Goal: Transaction & Acquisition: Purchase product/service

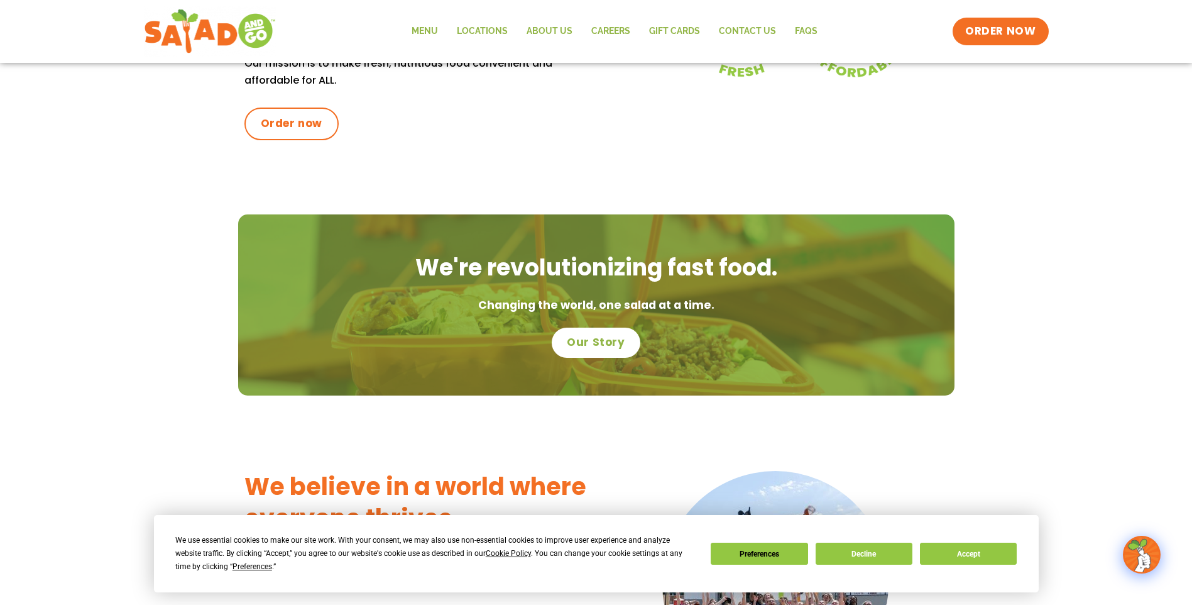
scroll to position [566, 0]
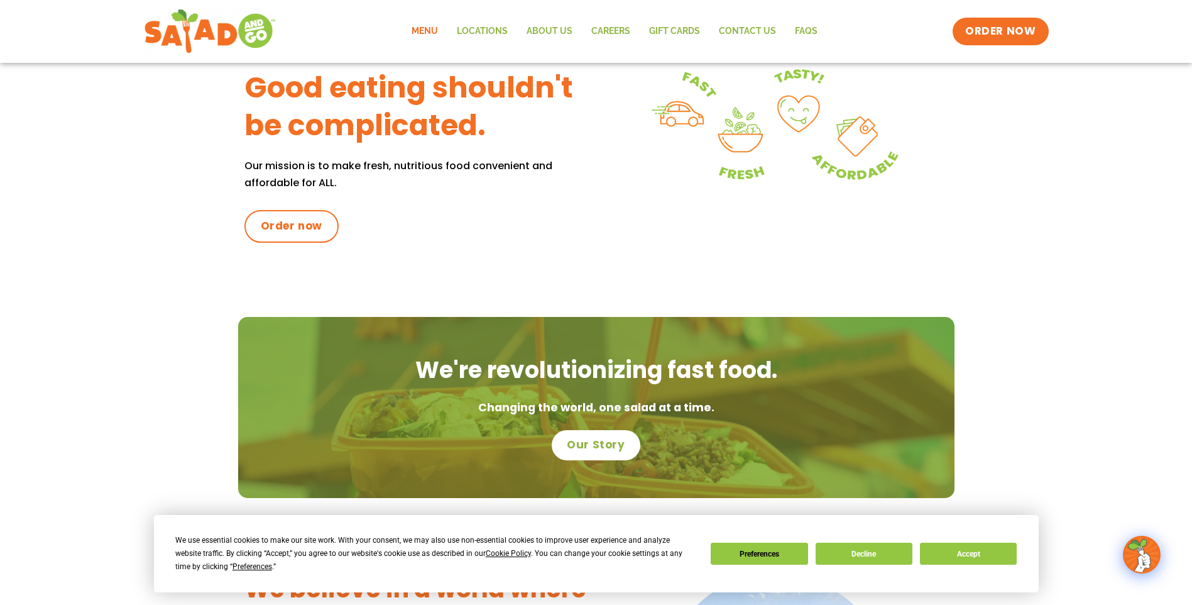
click at [437, 31] on link "Menu" at bounding box center [424, 31] width 45 height 29
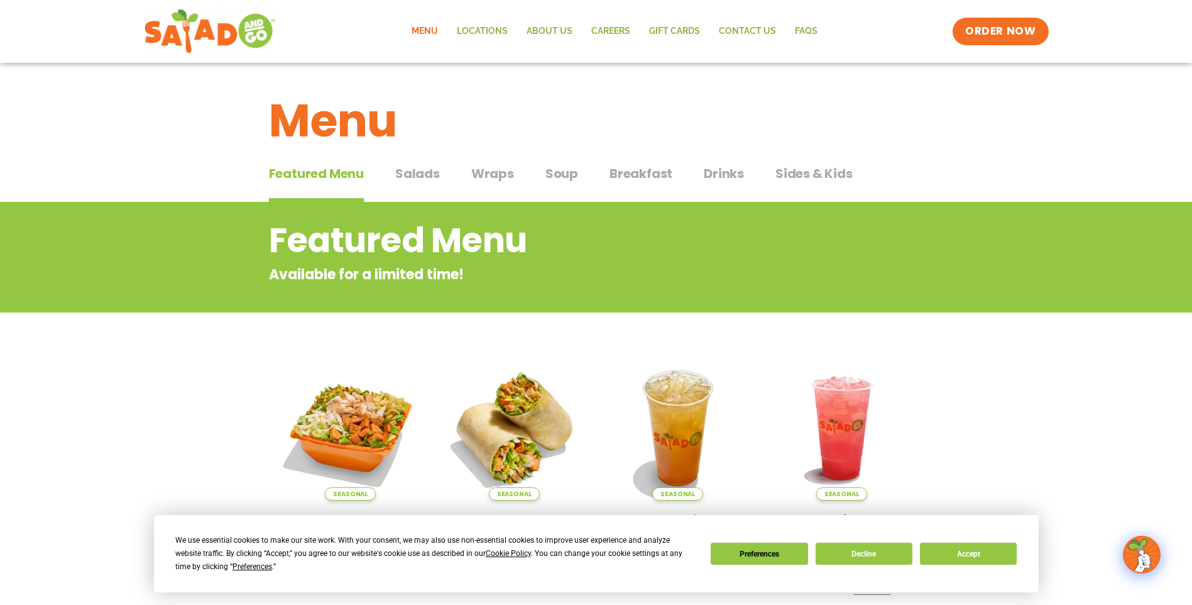
click at [431, 174] on span "Salads" at bounding box center [417, 173] width 45 height 19
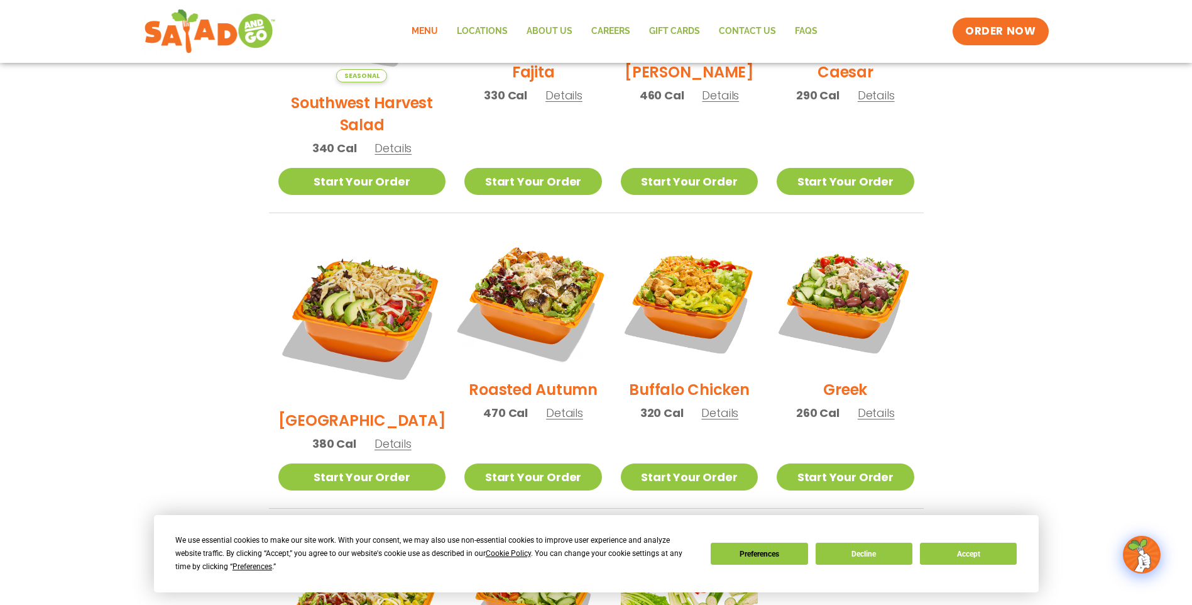
scroll to position [314, 0]
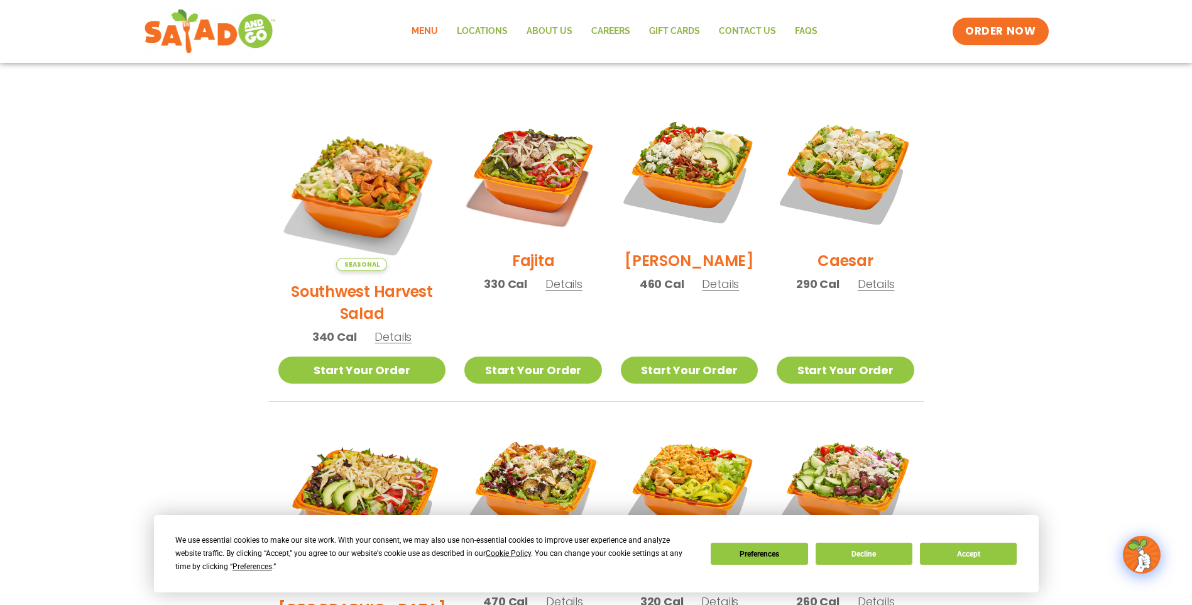
click at [708, 292] on span "Details" at bounding box center [720, 284] width 37 height 16
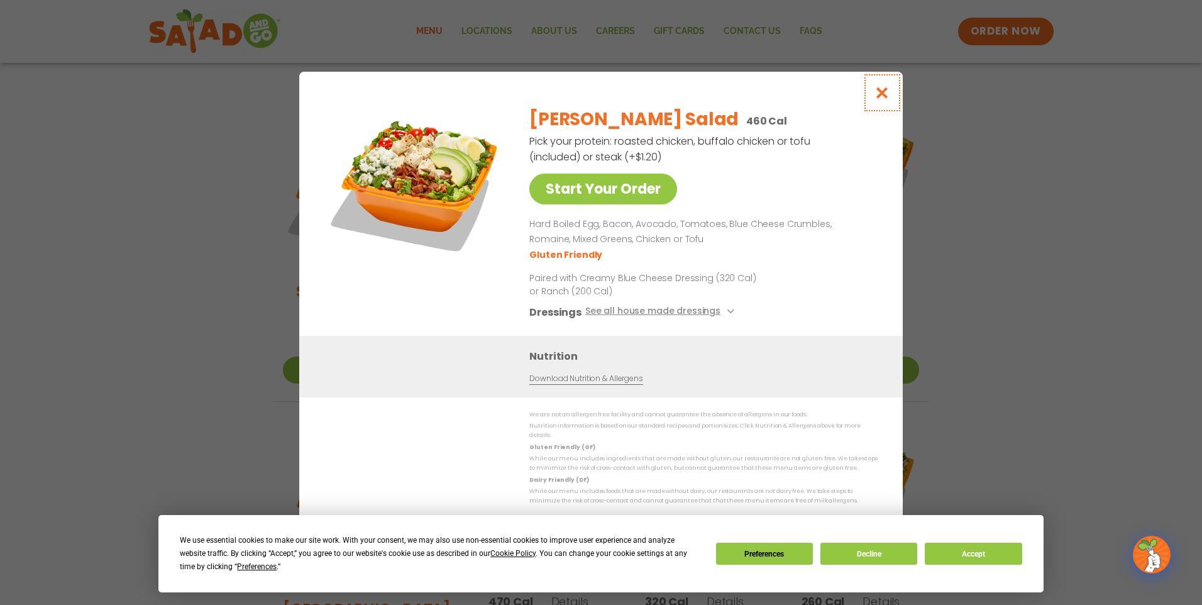
click at [875, 94] on icon "Close modal" at bounding box center [882, 92] width 16 height 13
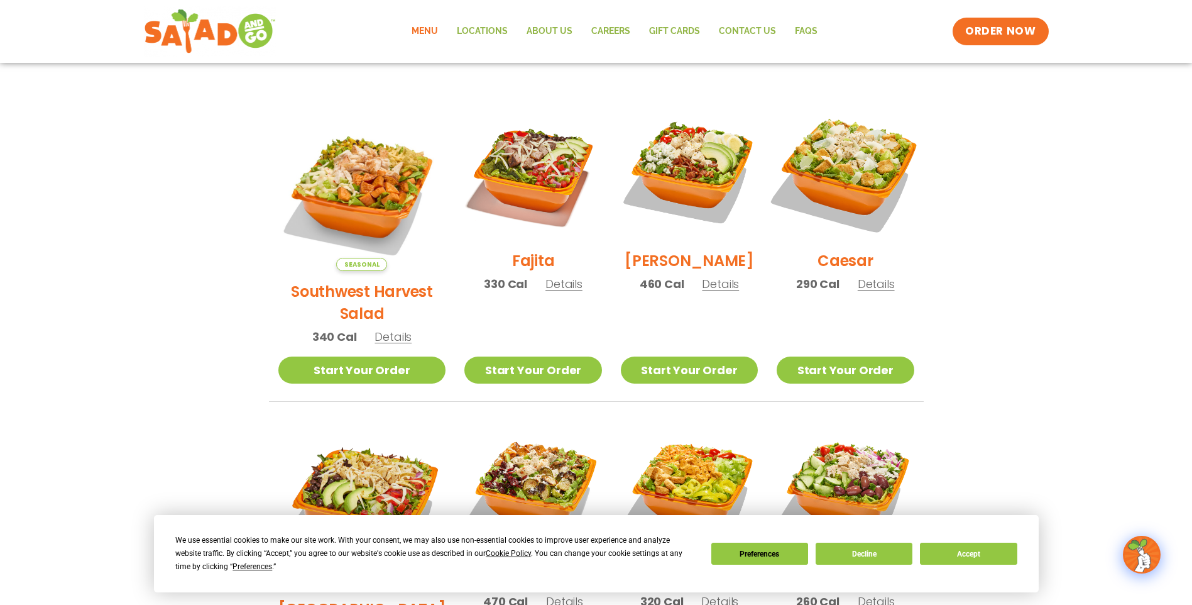
click at [855, 160] on img at bounding box center [845, 171] width 161 height 161
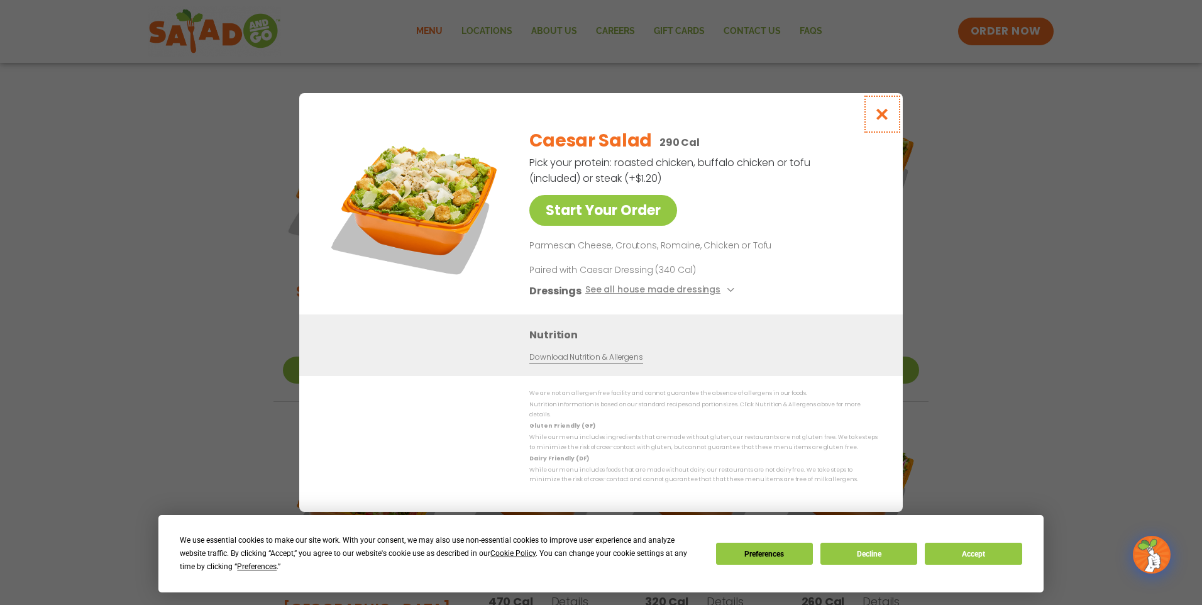
click at [879, 121] on icon "Close modal" at bounding box center [882, 113] width 16 height 13
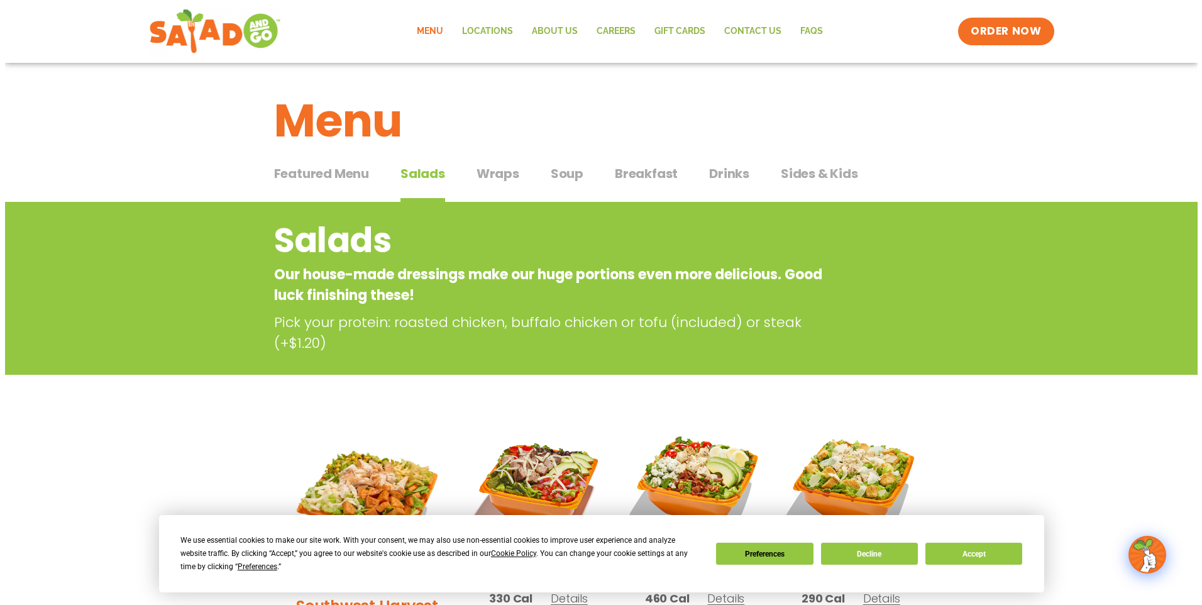
scroll to position [126, 0]
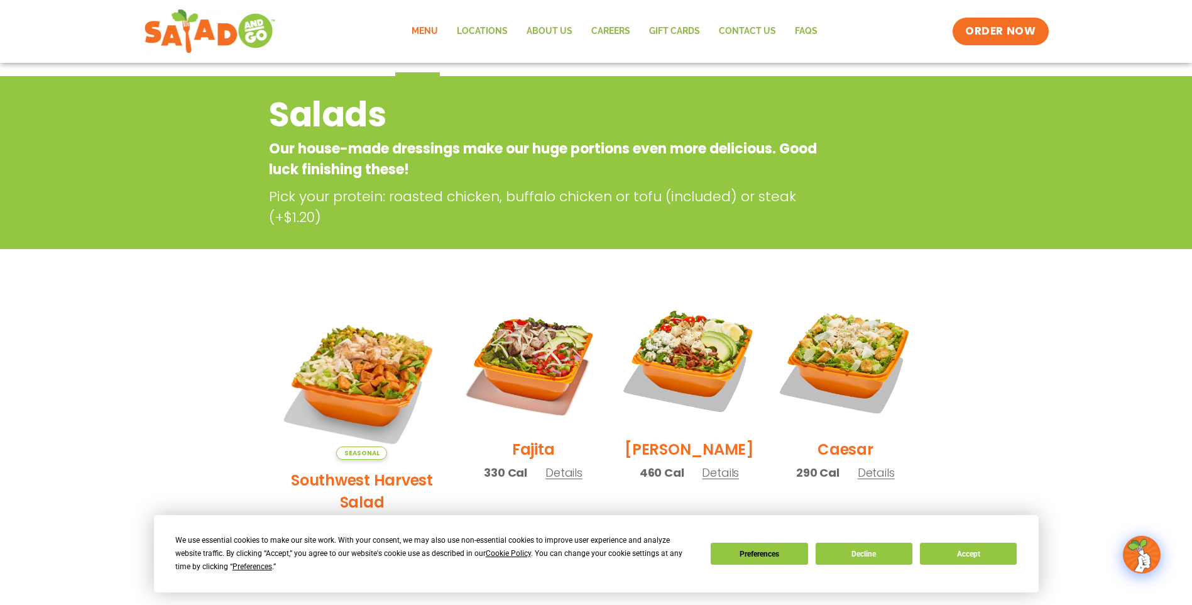
click at [840, 365] on img at bounding box center [845, 360] width 137 height 137
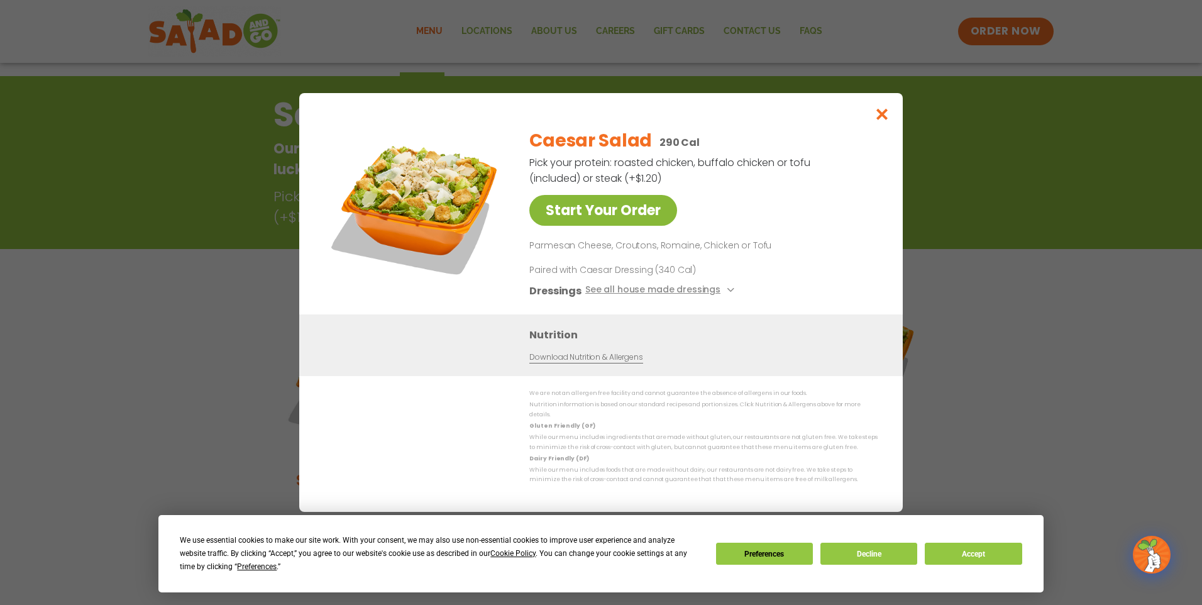
click at [629, 219] on link "Start Your Order" at bounding box center [603, 210] width 148 height 31
